Goal: Information Seeking & Learning: Understand process/instructions

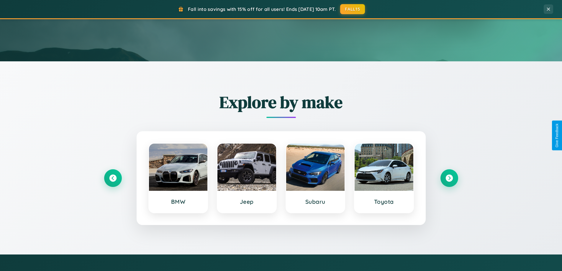
scroll to position [406, 0]
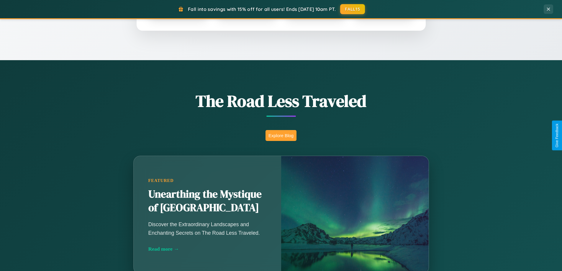
click at [281, 135] on button "Explore Blog" at bounding box center [280, 135] width 31 height 11
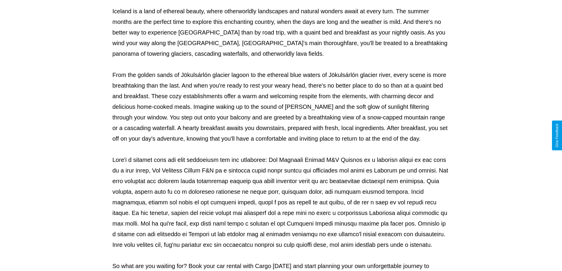
scroll to position [191, 0]
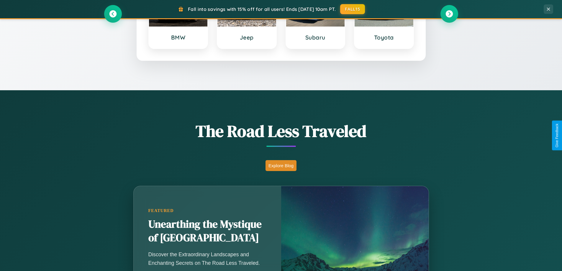
scroll to position [254, 0]
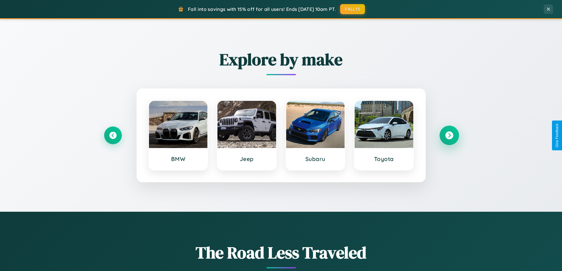
click at [449, 135] on icon at bounding box center [449, 136] width 8 height 8
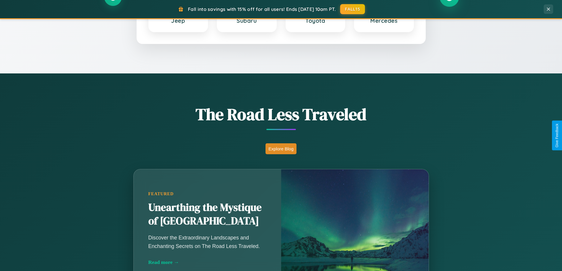
scroll to position [948, 0]
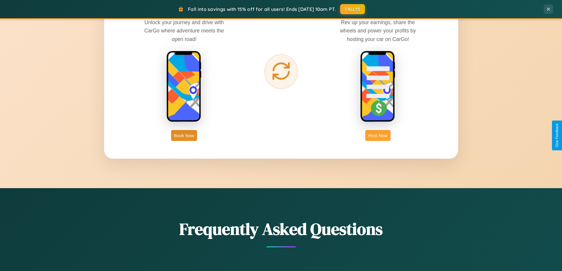
click at [378, 135] on button "Host Now" at bounding box center [377, 135] width 25 height 11
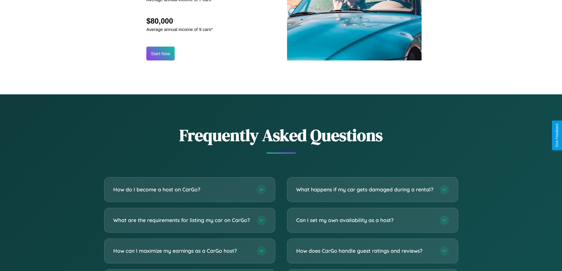
scroll to position [797, 0]
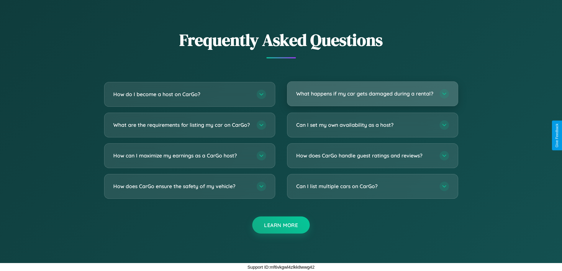
click at [372, 91] on h3 "What happens if my car gets damaged during a rental?" at bounding box center [364, 93] width 137 height 7
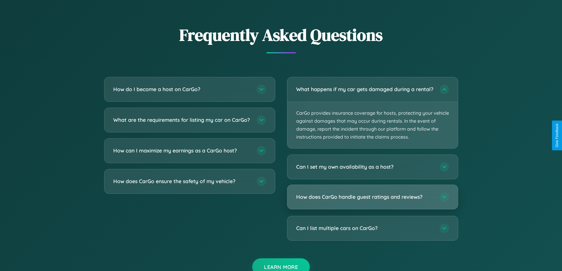
click at [372, 201] on h3 "How does CarGo handle guest ratings and reviews?" at bounding box center [364, 196] width 137 height 7
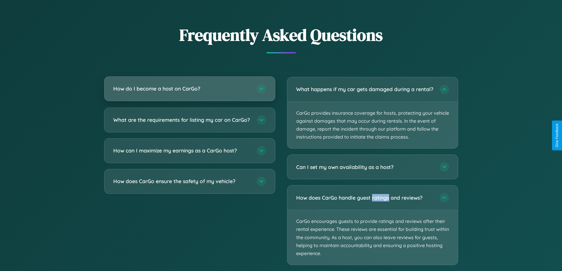
click at [189, 88] on h3 "How do I become a host on CarGo?" at bounding box center [181, 88] width 137 height 7
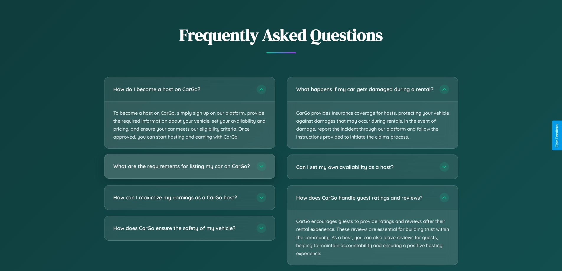
click at [189, 169] on h3 "What are the requirements for listing my car on CarGo?" at bounding box center [181, 166] width 137 height 7
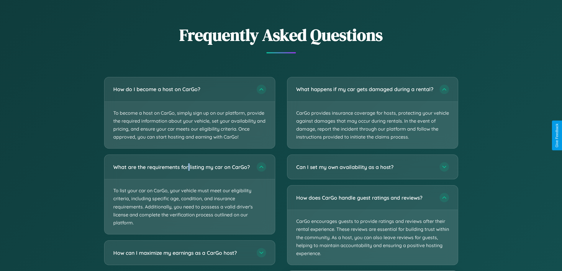
scroll to position [827, 0]
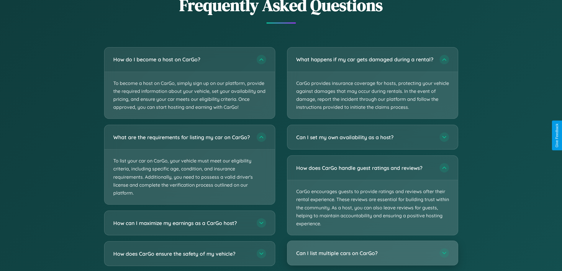
click at [372, 257] on h3 "Can I list multiple cars on CarGo?" at bounding box center [364, 253] width 137 height 7
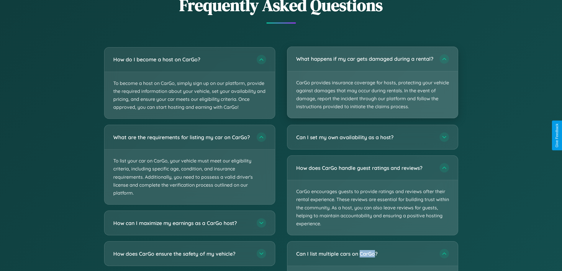
click at [372, 86] on p "CarGo provides insurance coverage for hosts, protecting your vehicle against da…" at bounding box center [372, 94] width 170 height 47
click at [372, 85] on p "CarGo provides insurance coverage for hosts, protecting your vehicle against da…" at bounding box center [372, 94] width 170 height 47
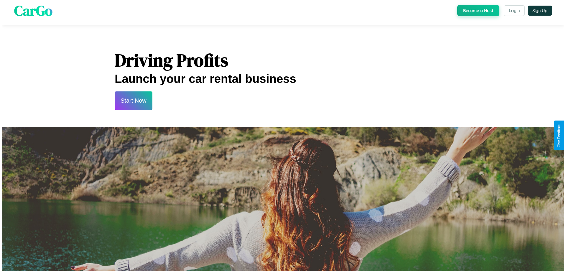
scroll to position [0, 0]
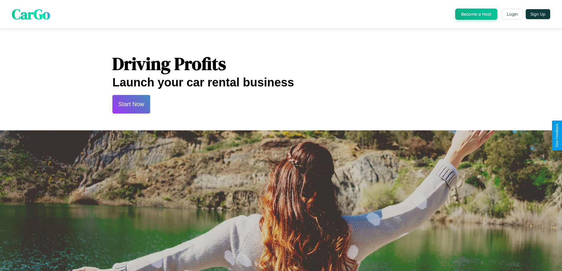
click at [131, 104] on button "Start Now" at bounding box center [131, 104] width 38 height 19
